Goal: Task Accomplishment & Management: Manage account settings

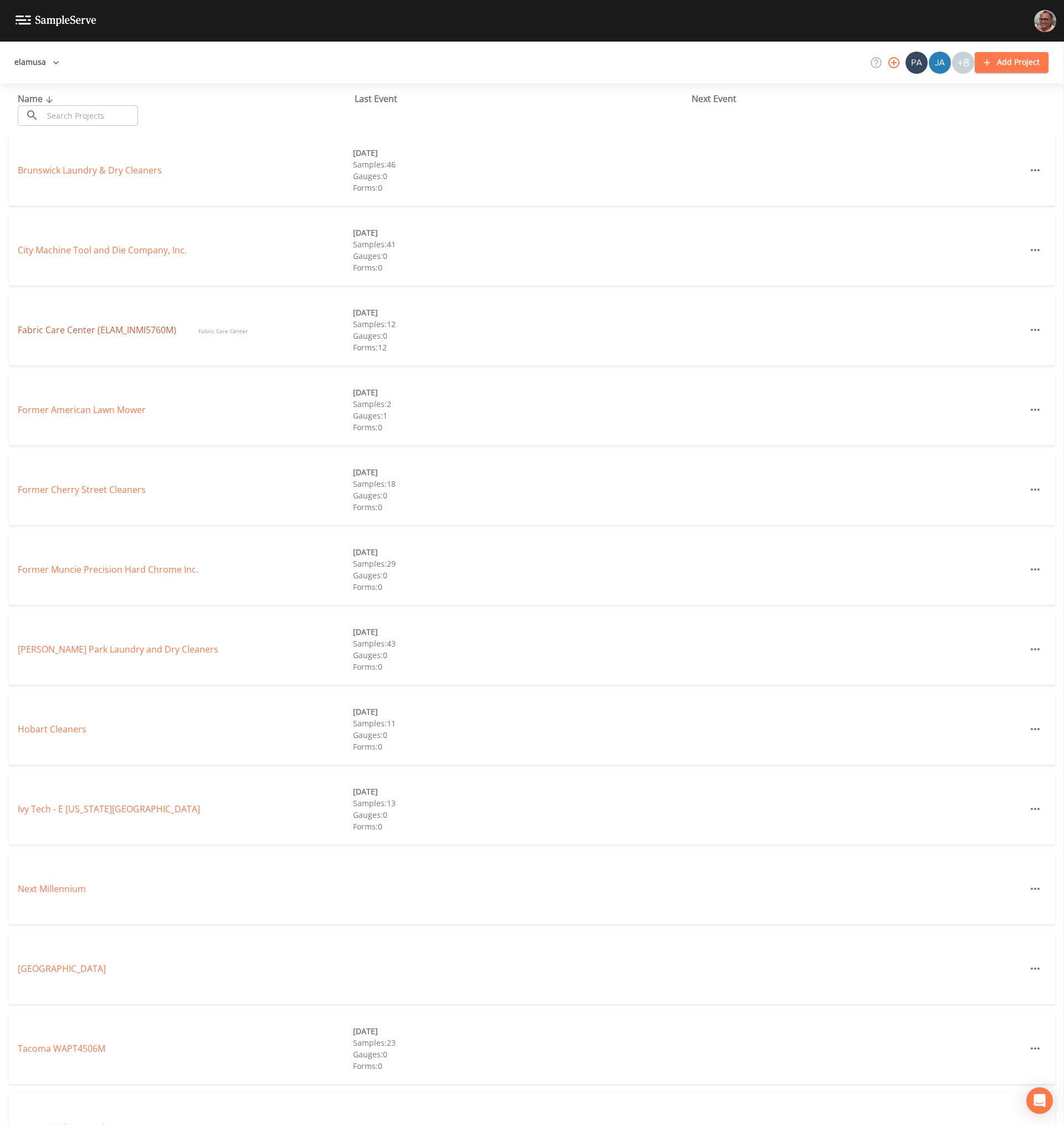
click at [103, 329] on link "Fabric Care Center (ELAM_INMI5760M)" at bounding box center [97, 330] width 158 height 12
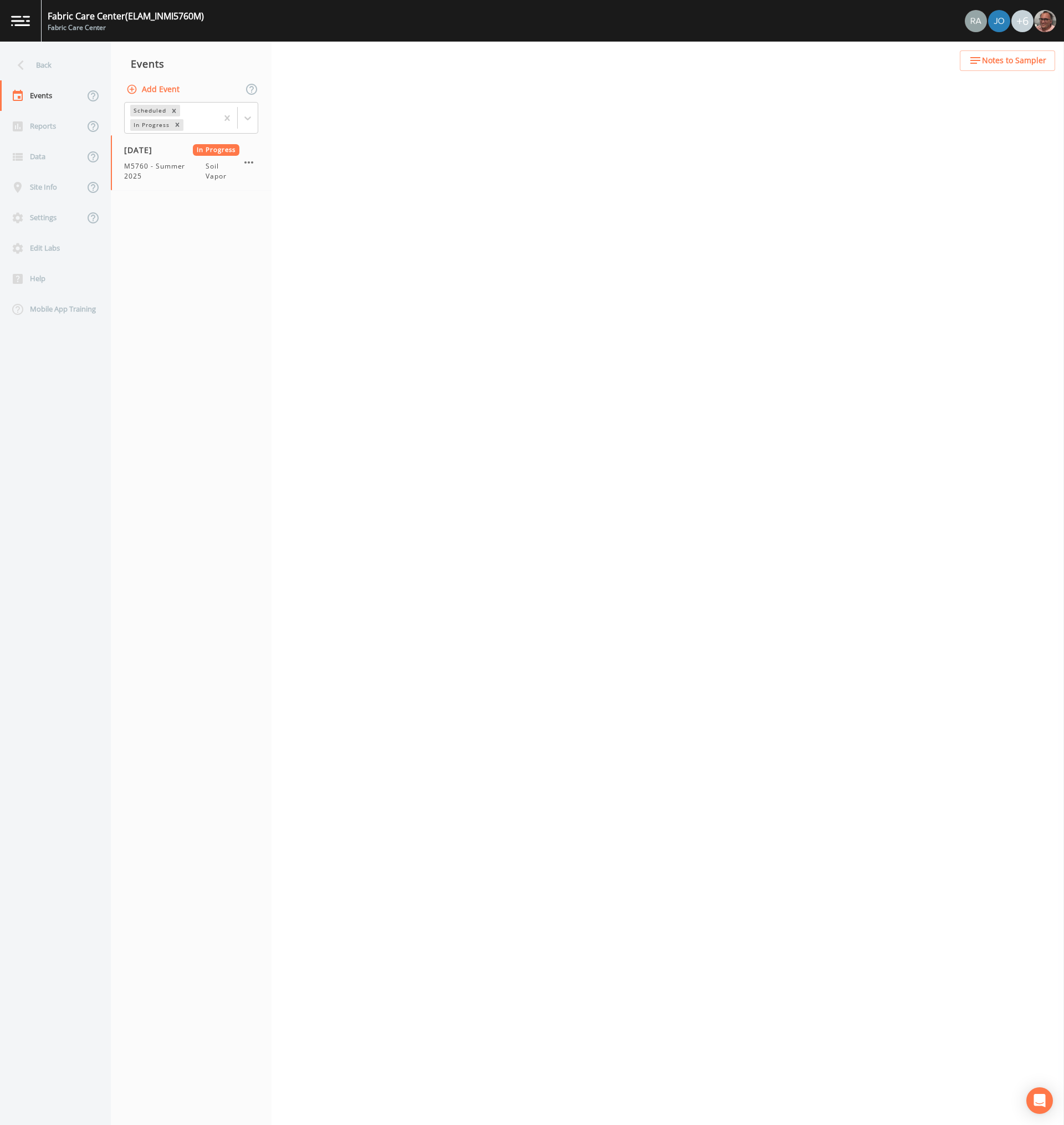
select select "c5bfc0a2-8365-4ab6-a941-dacac289f9c5"
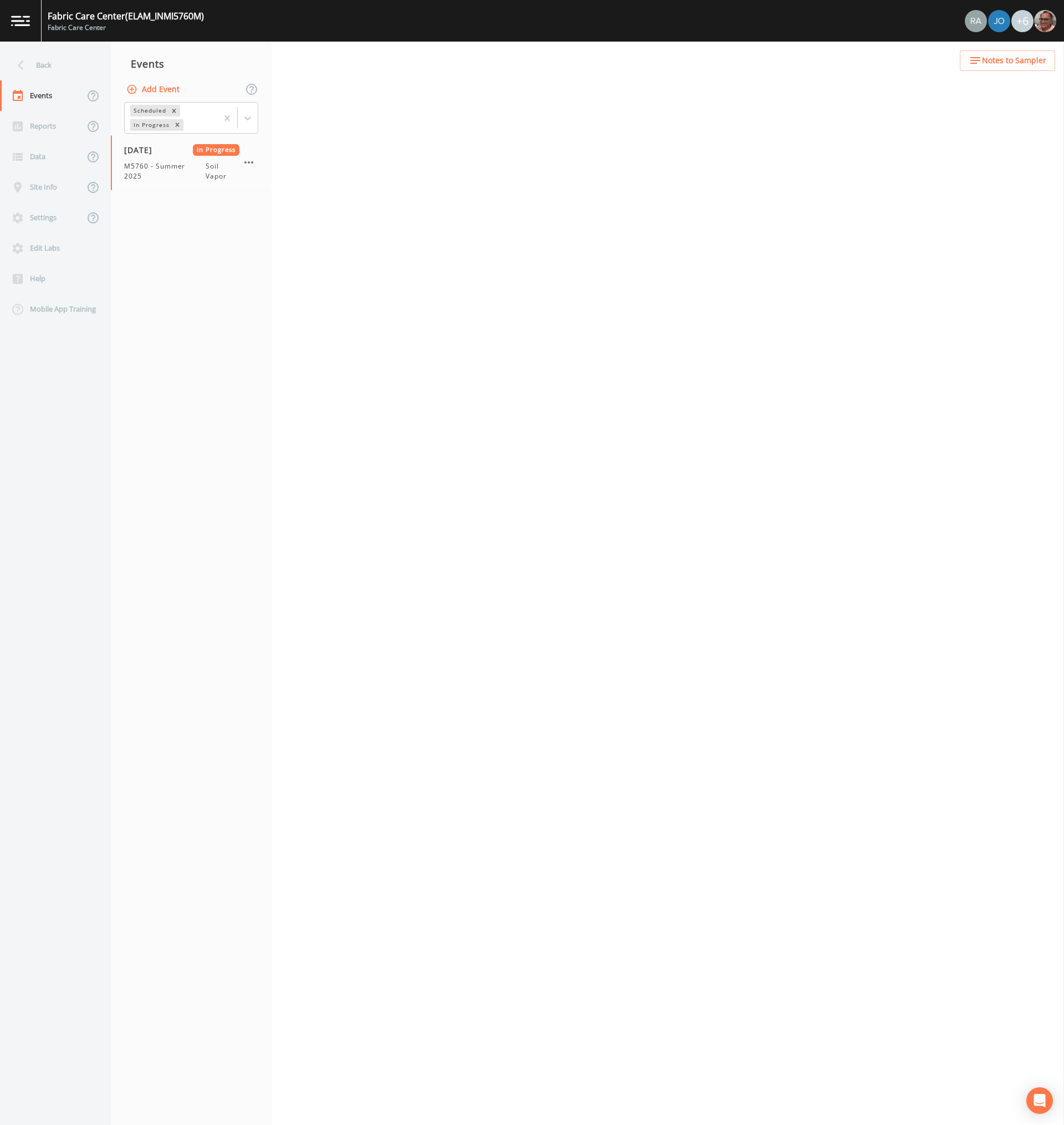
select select "c5bfc0a2-8365-4ab6-a941-dacac289f9c5"
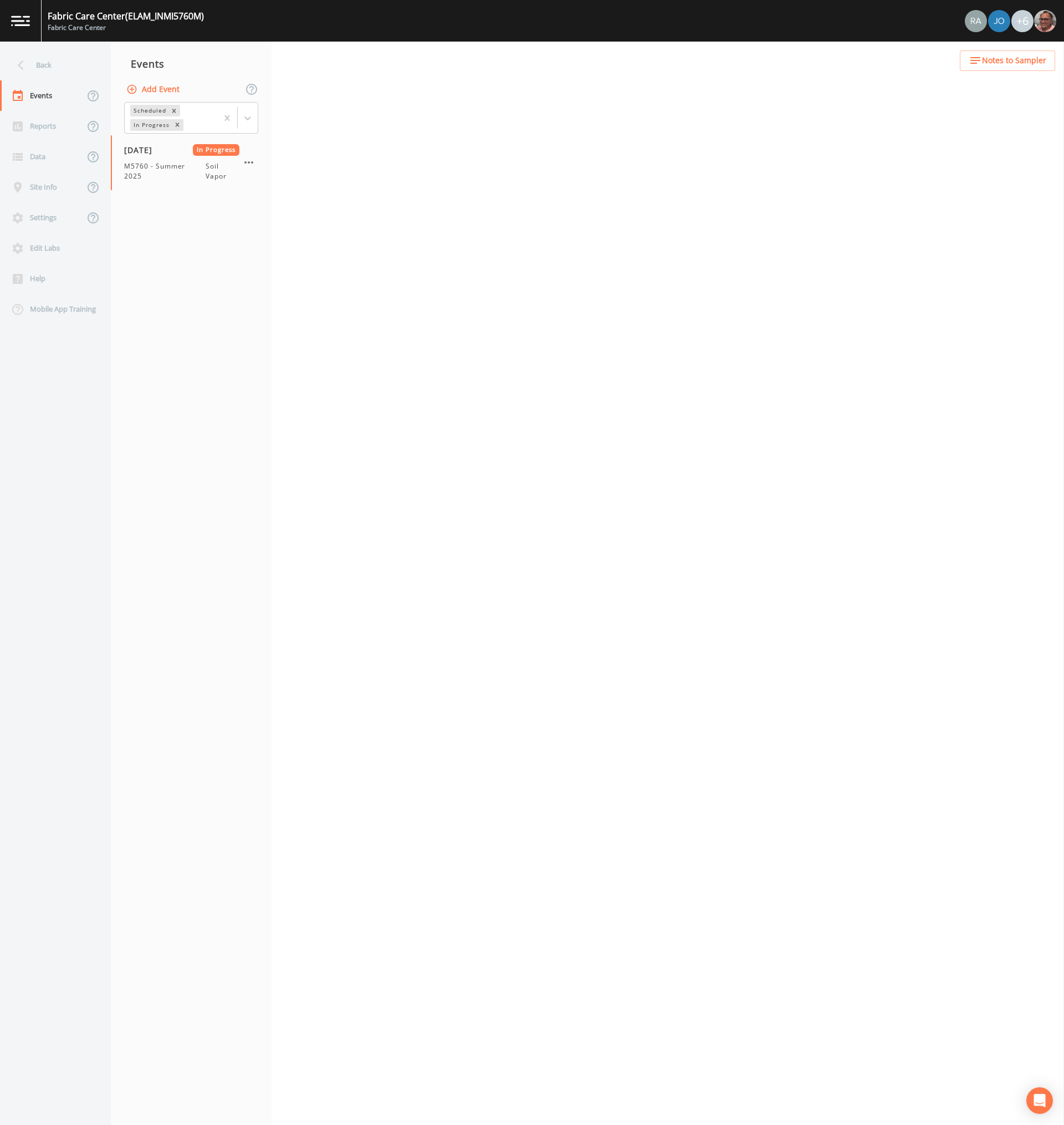
select select "c5bfc0a2-8365-4ab6-a941-dacac289f9c5"
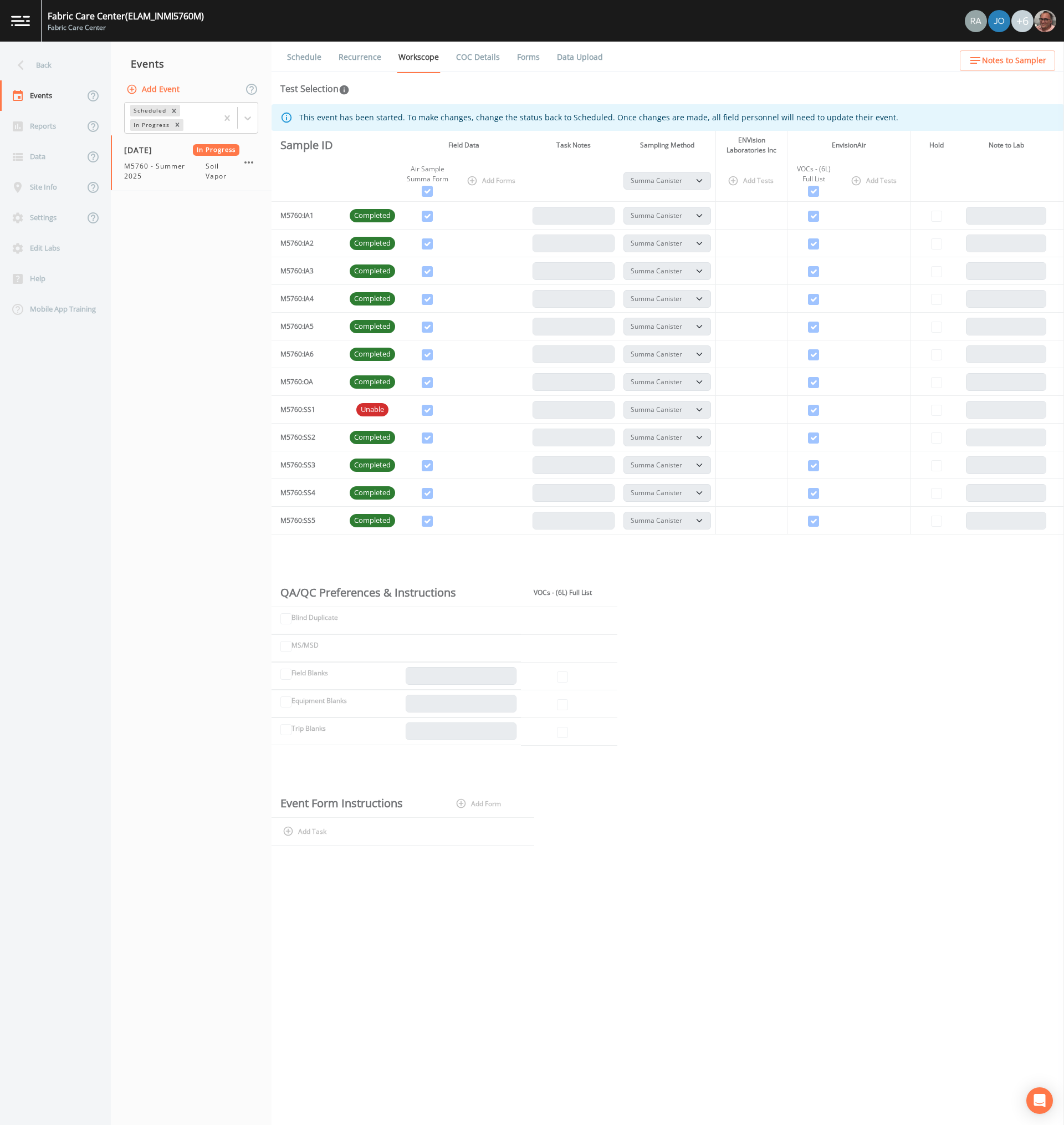
click at [516, 58] on link "Forms" at bounding box center [528, 58] width 26 height 31
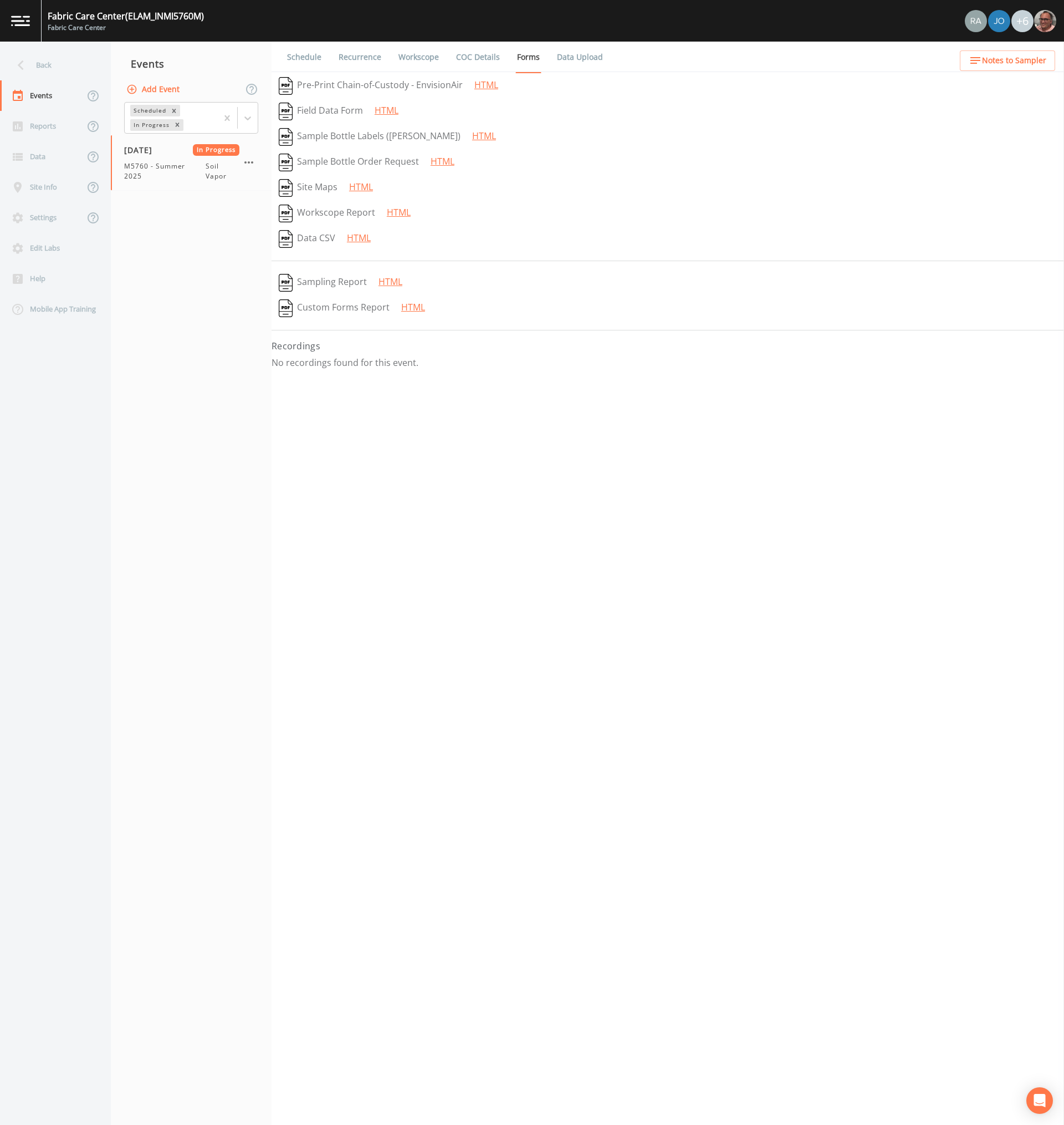
click at [486, 59] on link "COC Details" at bounding box center [478, 58] width 47 height 31
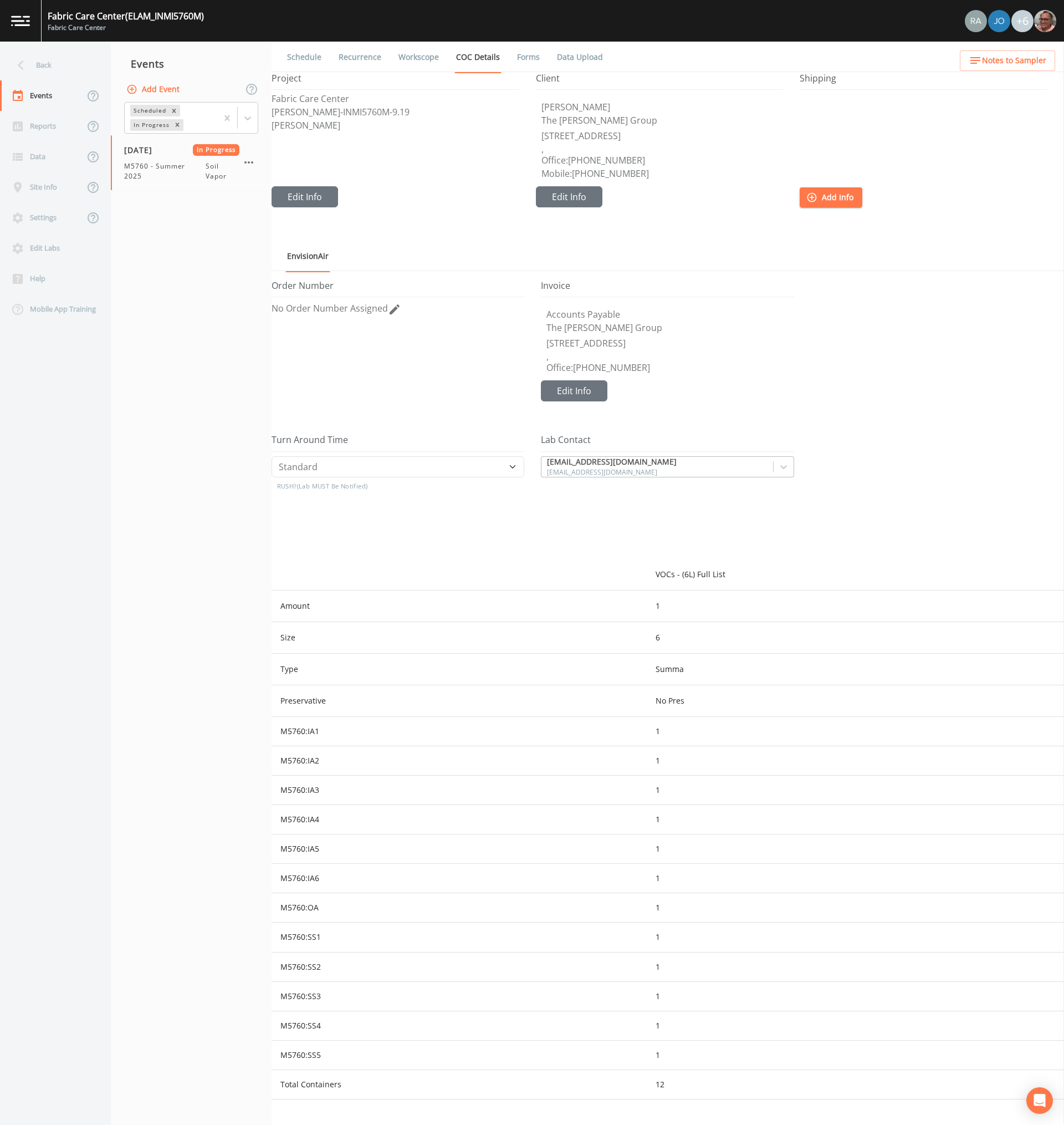
click at [518, 52] on link "Forms" at bounding box center [528, 58] width 26 height 31
